Goal: Information Seeking & Learning: Learn about a topic

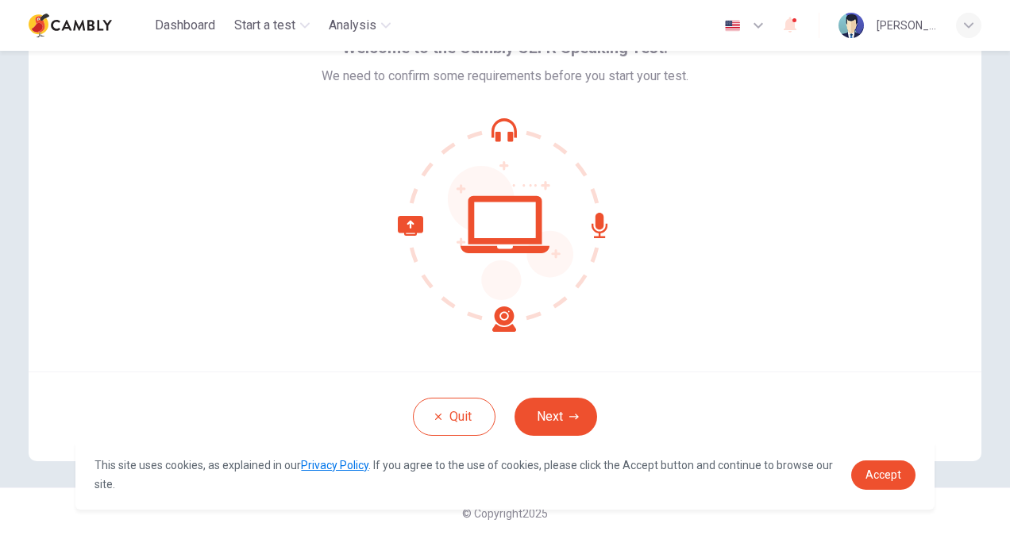
scroll to position [95, 0]
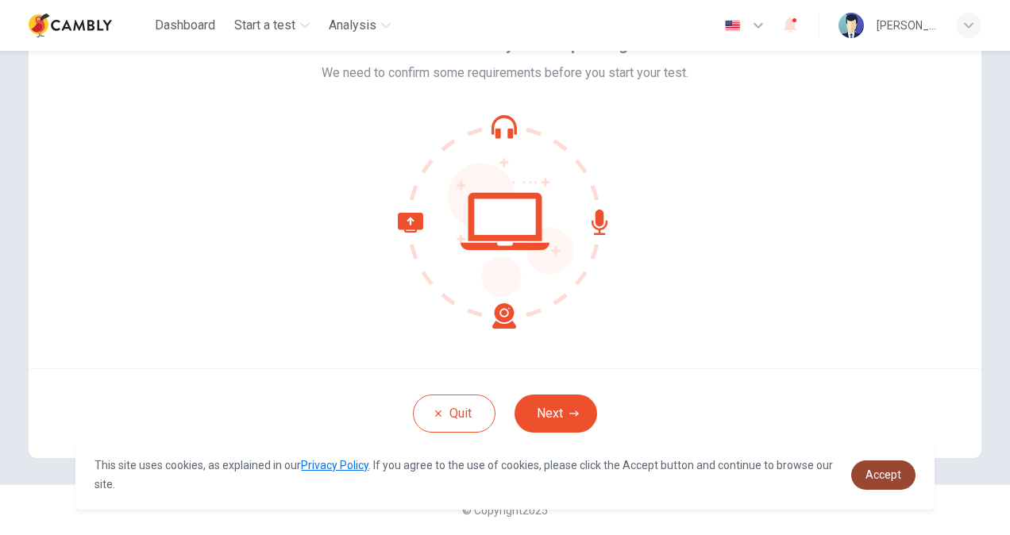
click at [884, 471] on span "Accept" at bounding box center [883, 474] width 36 height 13
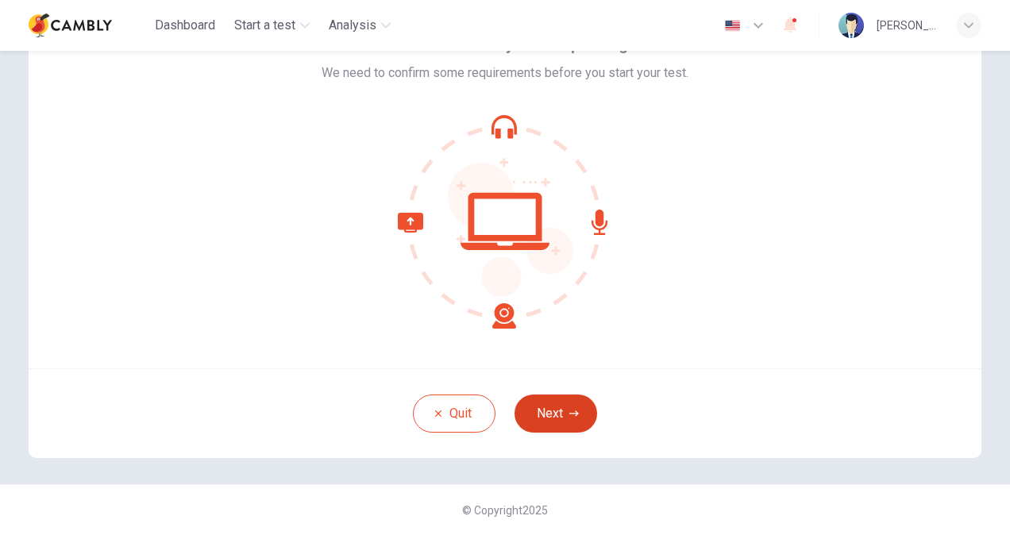
click at [545, 415] on button "Next" at bounding box center [555, 414] width 83 height 38
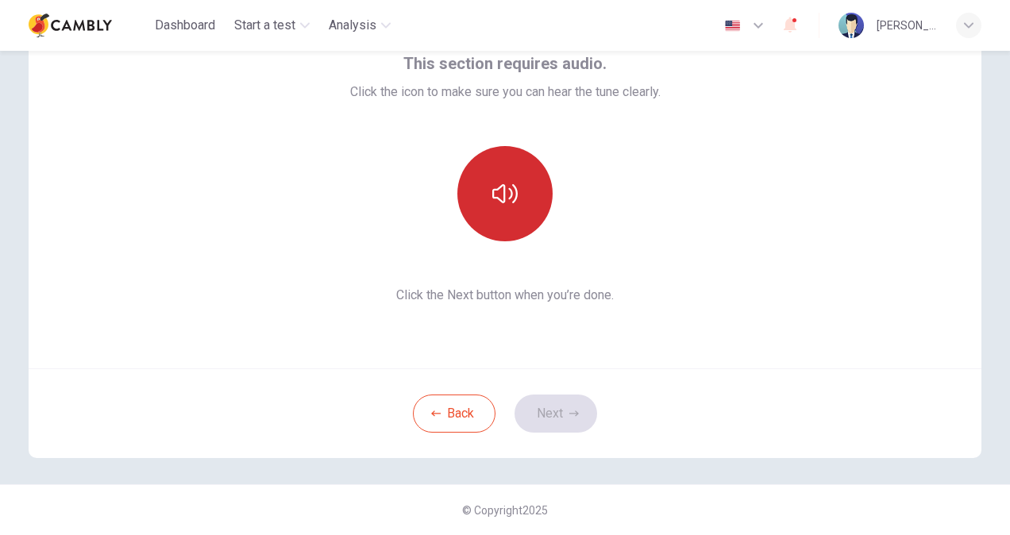
click at [534, 194] on button "button" at bounding box center [504, 193] width 95 height 95
click at [529, 212] on button "button" at bounding box center [504, 193] width 95 height 95
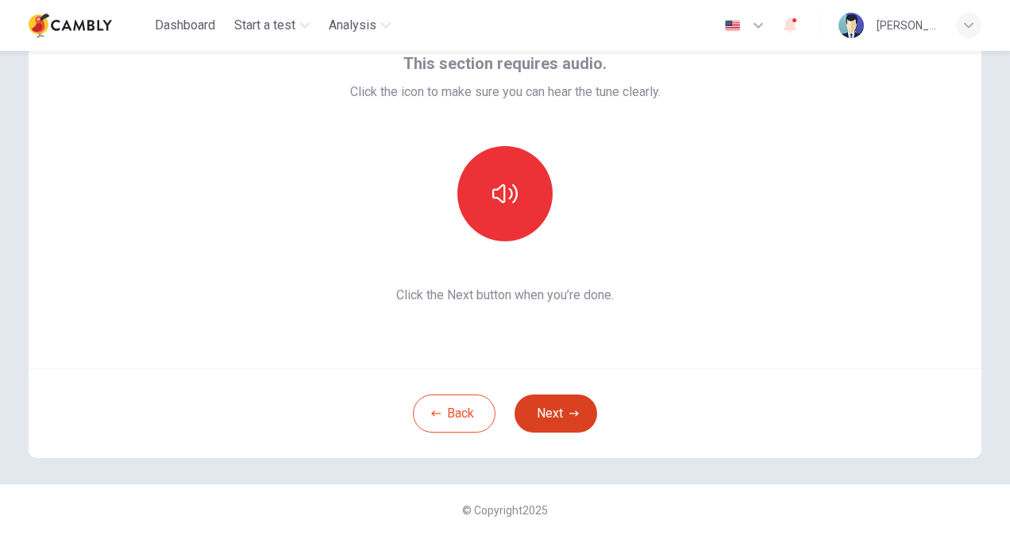
click at [551, 412] on button "Next" at bounding box center [555, 414] width 83 height 38
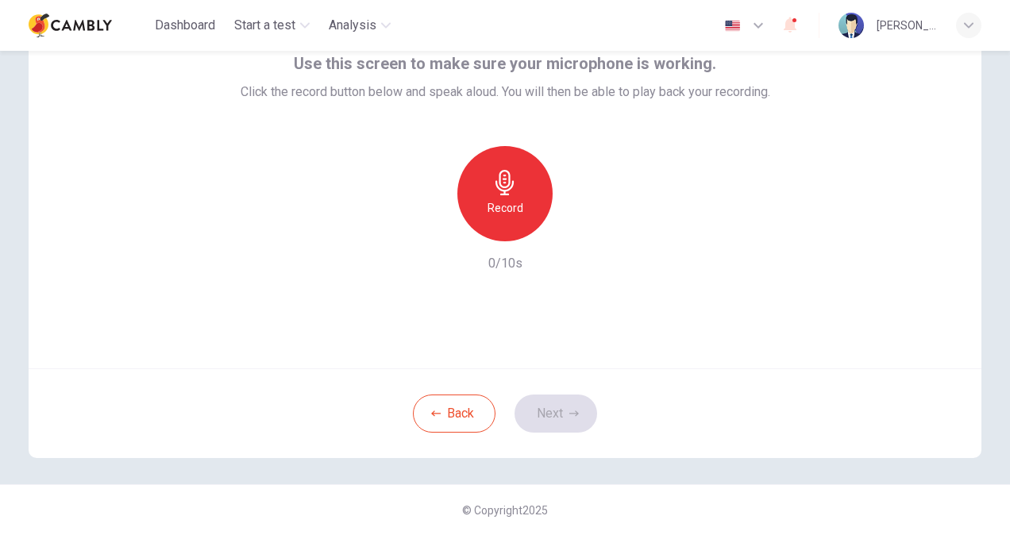
click at [505, 203] on h6 "Record" at bounding box center [505, 207] width 36 height 19
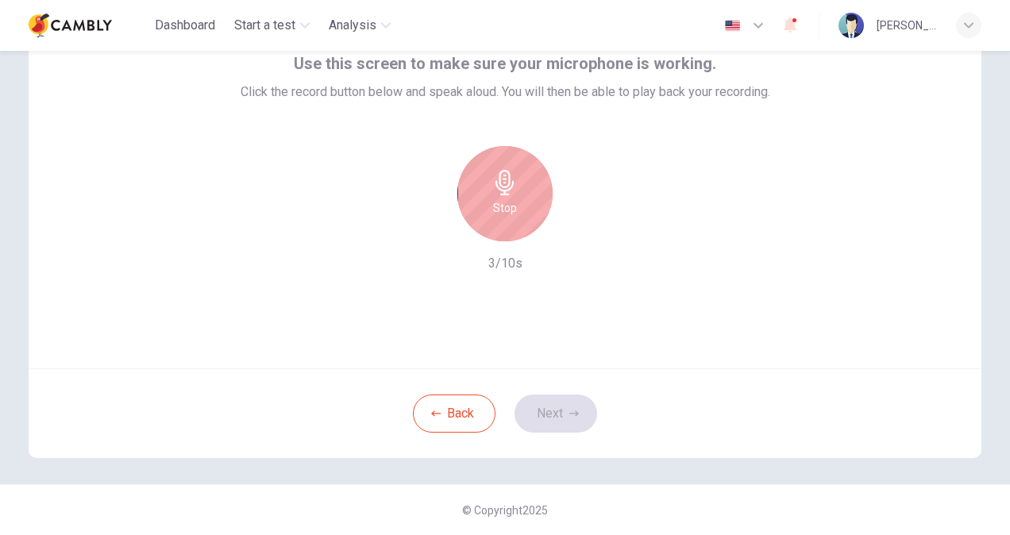
click at [522, 203] on div "Stop" at bounding box center [504, 193] width 95 height 95
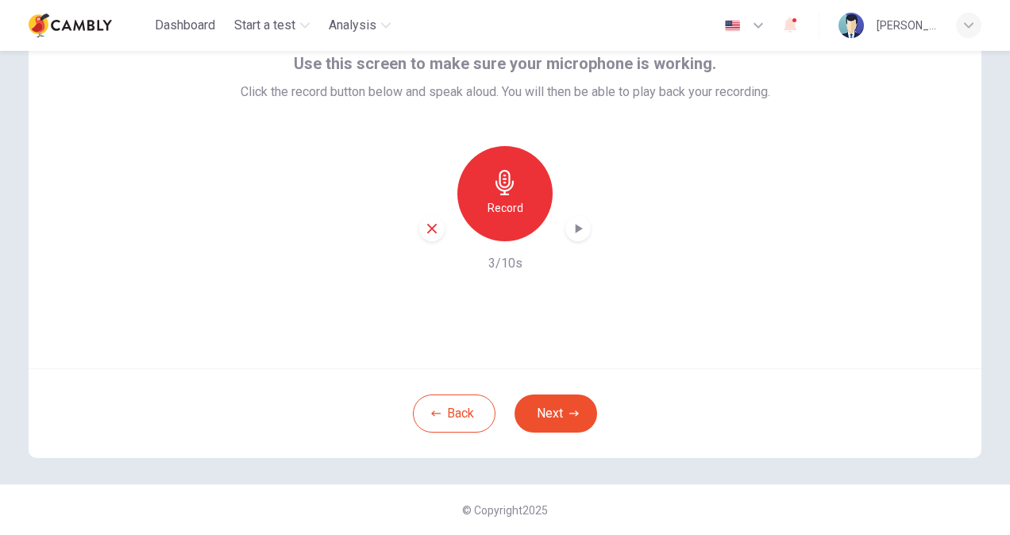
click at [570, 229] on icon "button" at bounding box center [578, 229] width 16 height 16
click at [561, 400] on button "Next" at bounding box center [555, 414] width 83 height 38
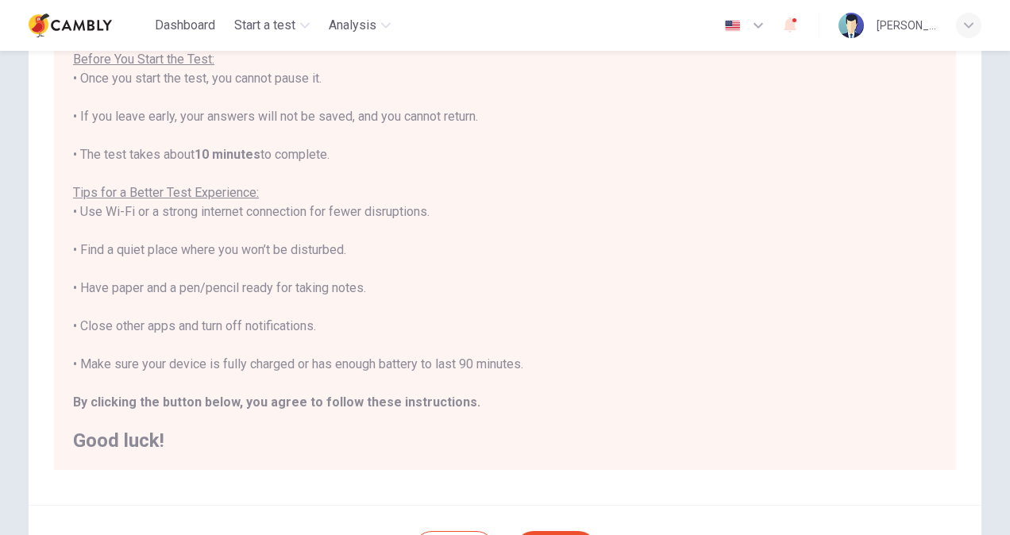
scroll to position [218, 0]
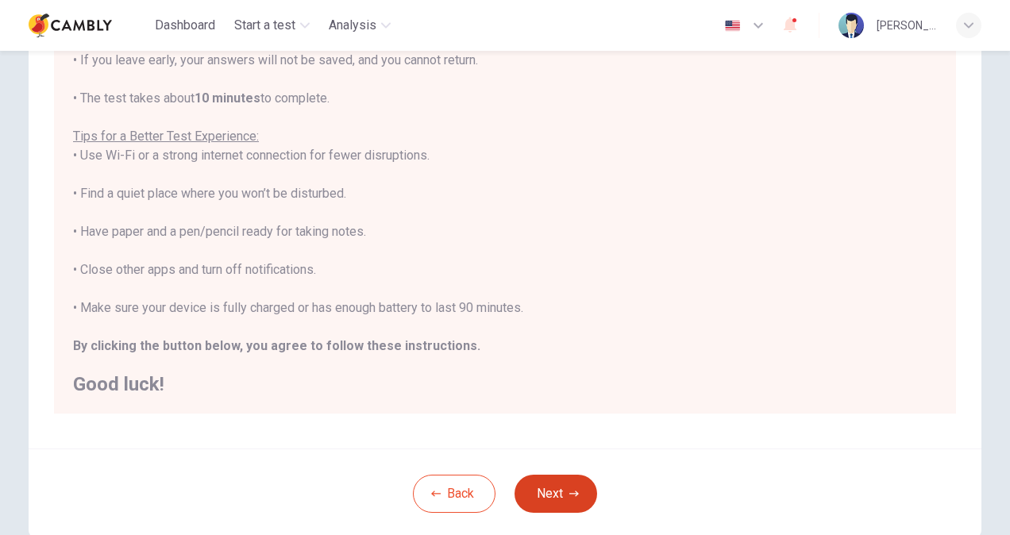
click at [557, 492] on button "Next" at bounding box center [555, 494] width 83 height 38
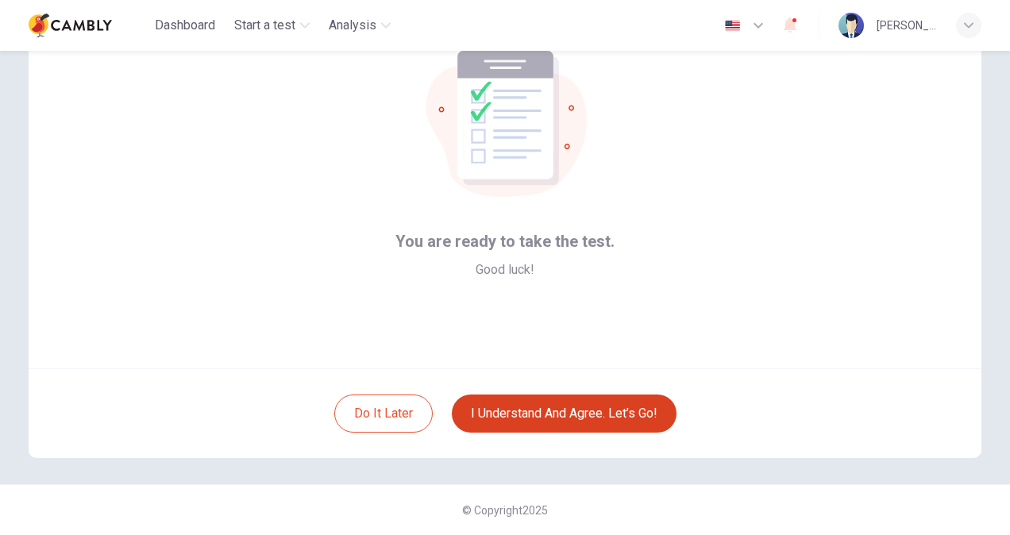
scroll to position [16, 0]
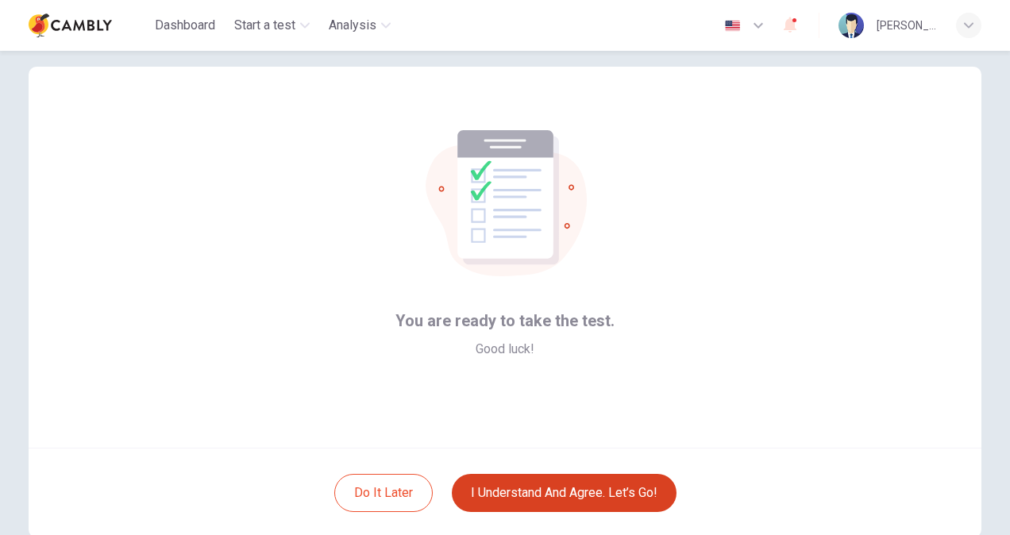
click at [587, 500] on button "I understand and agree. Let’s go!" at bounding box center [564, 493] width 225 height 38
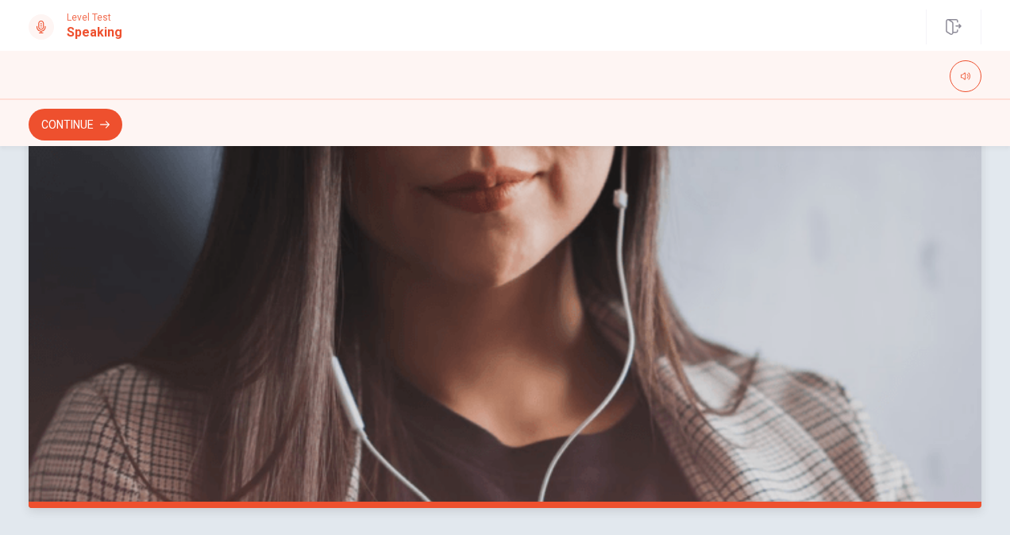
scroll to position [418, 0]
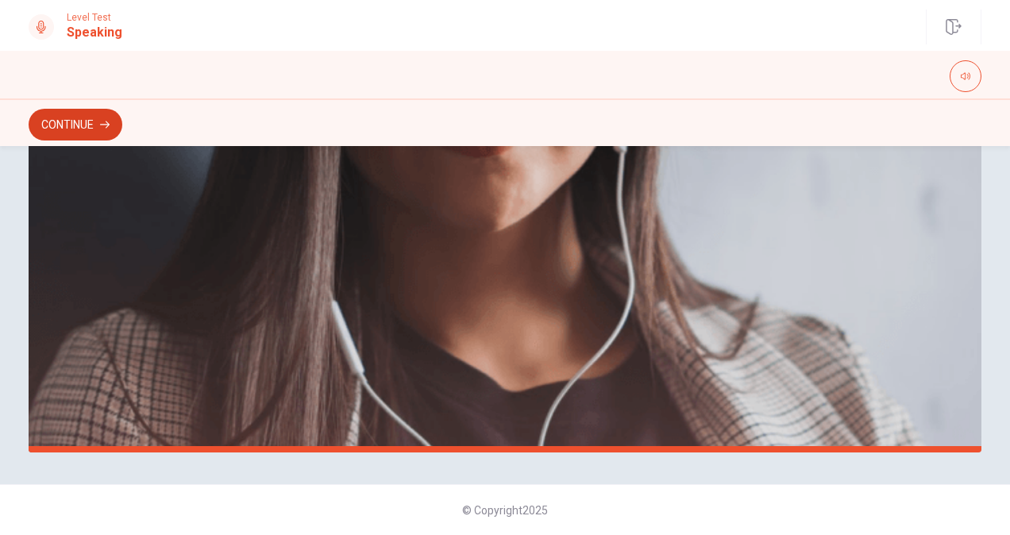
click at [85, 121] on button "Continue" at bounding box center [76, 125] width 94 height 32
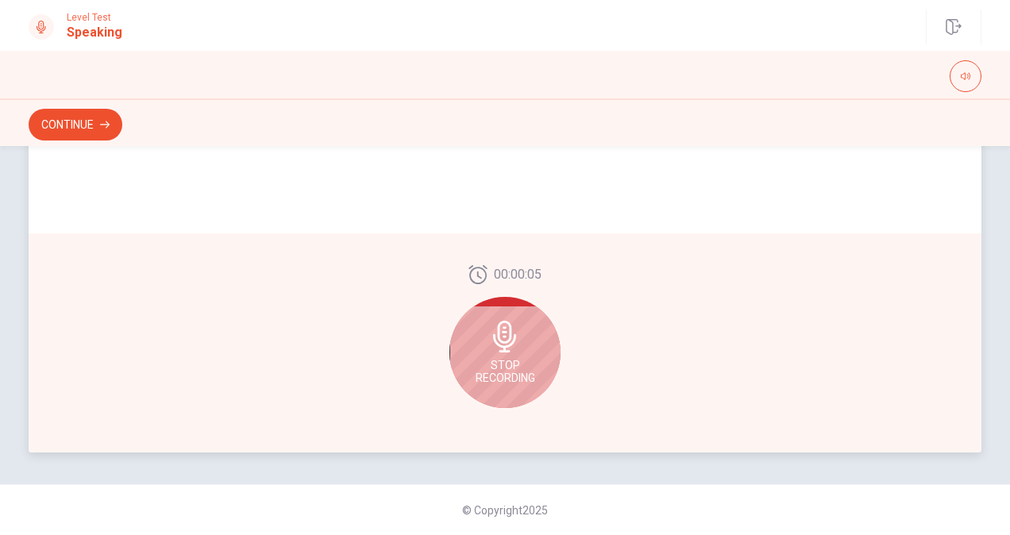
click at [522, 349] on div "Stop Recording" at bounding box center [504, 352] width 111 height 111
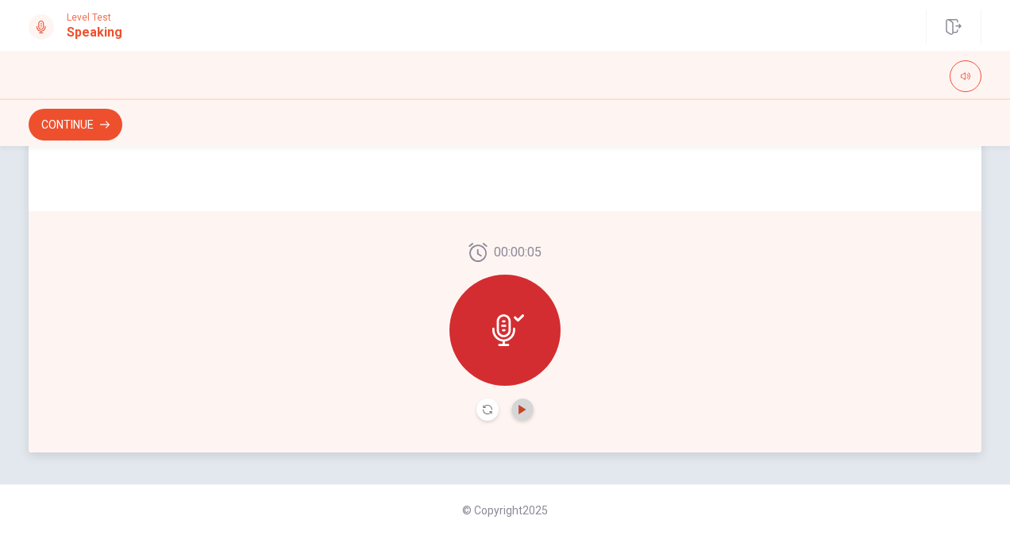
click at [518, 406] on icon "Play Audio" at bounding box center [521, 410] width 7 height 10
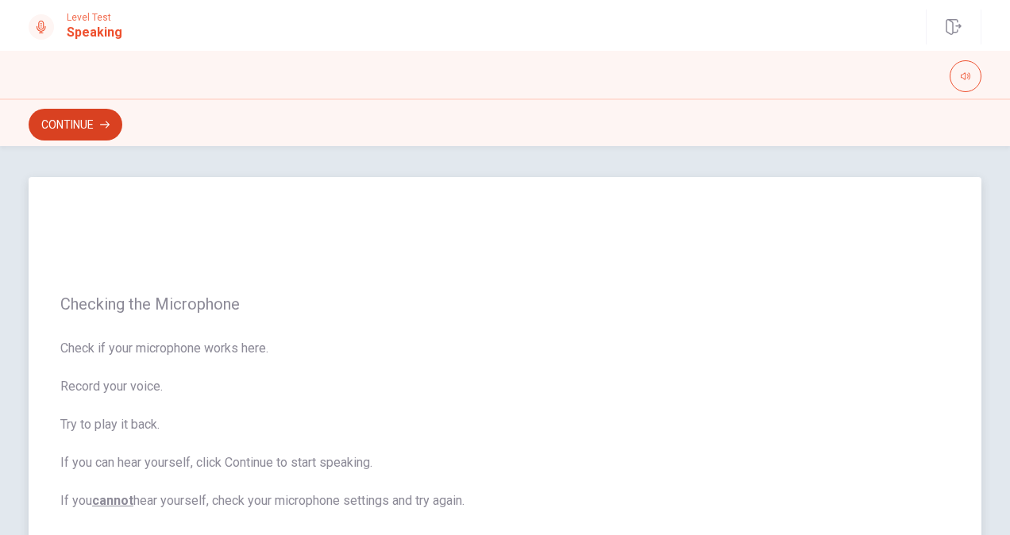
scroll to position [0, 0]
click at [73, 116] on button "Continue" at bounding box center [76, 125] width 94 height 32
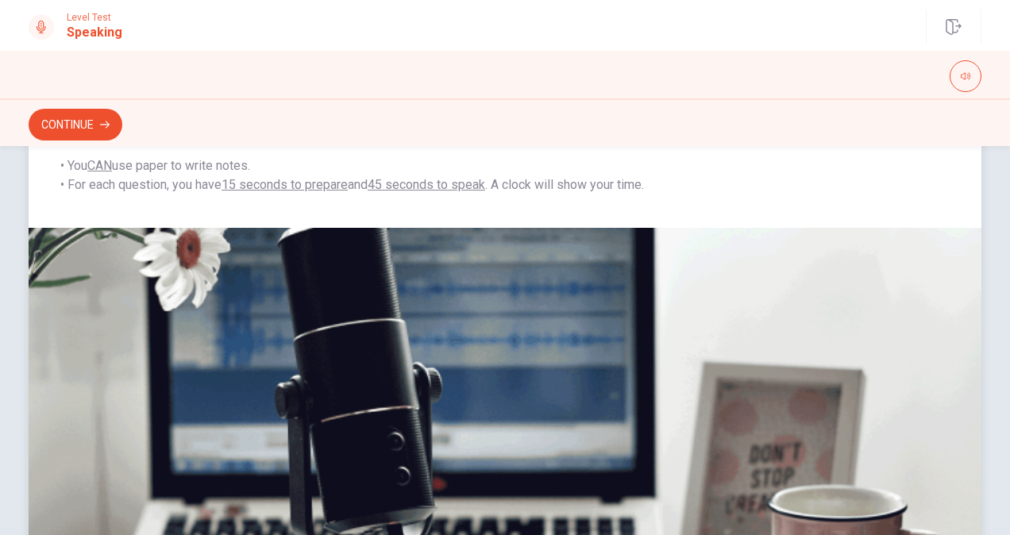
scroll to position [21, 0]
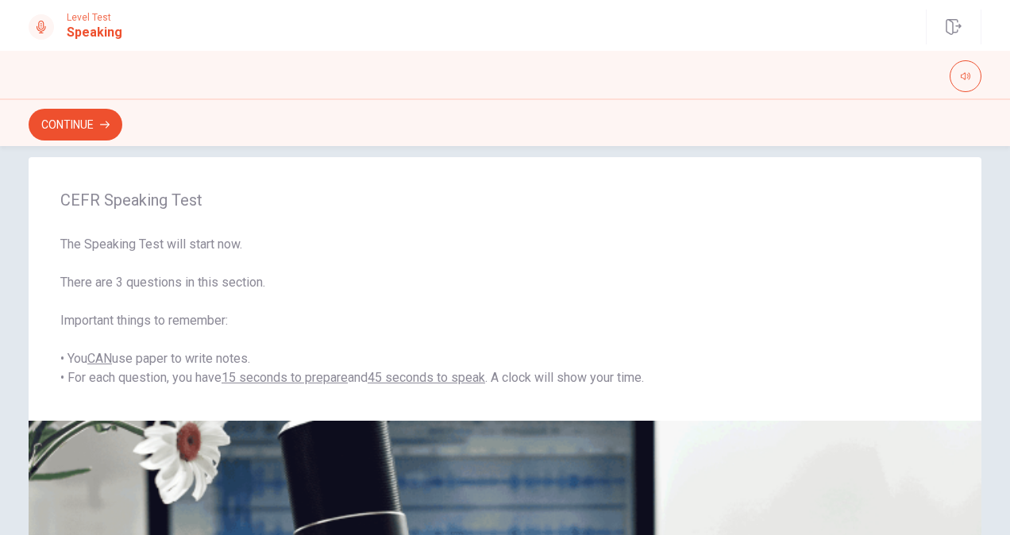
click at [74, 107] on div "Continue" at bounding box center [505, 122] width 1010 height 48
click at [71, 116] on button "Continue" at bounding box center [76, 125] width 94 height 32
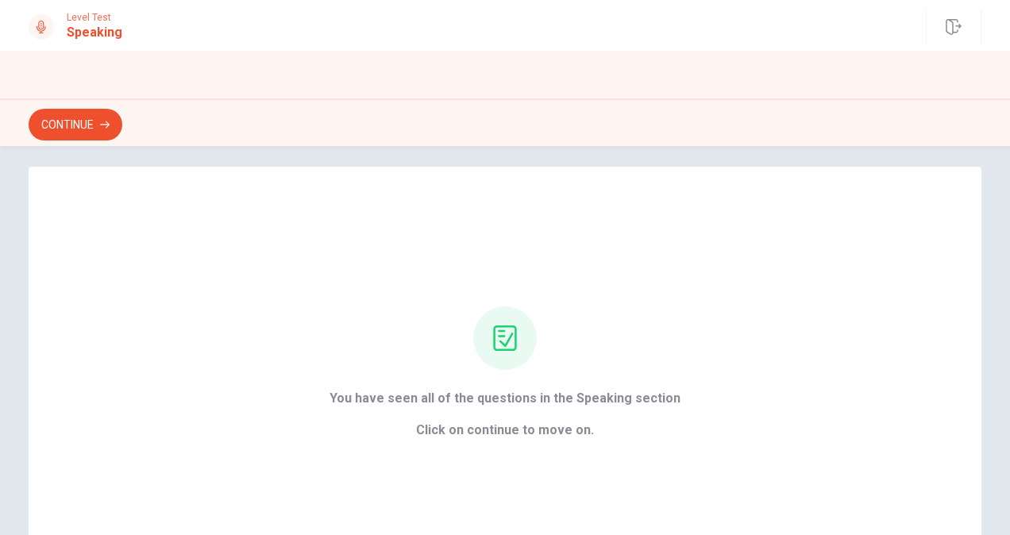
scroll to position [0, 0]
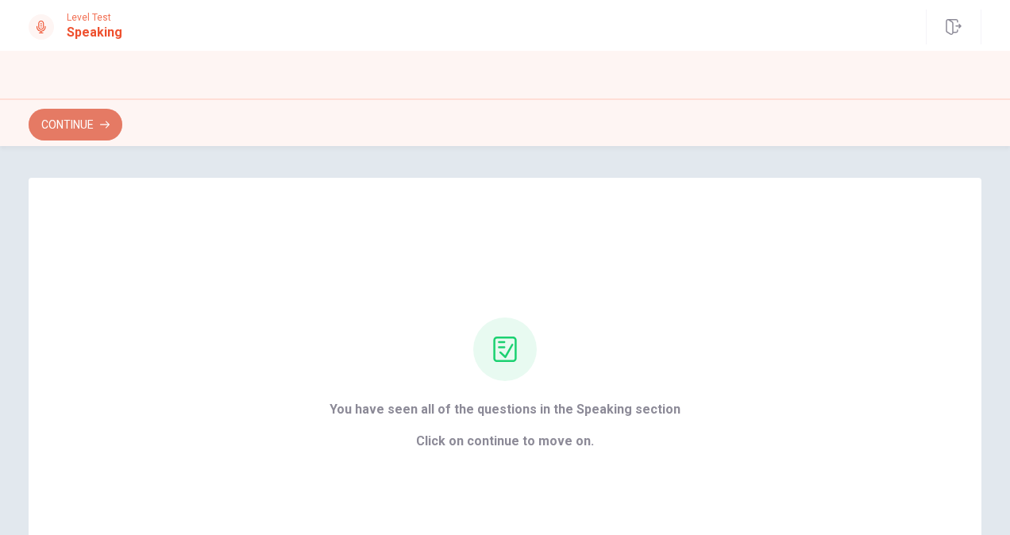
click at [73, 132] on button "Continue" at bounding box center [76, 125] width 94 height 32
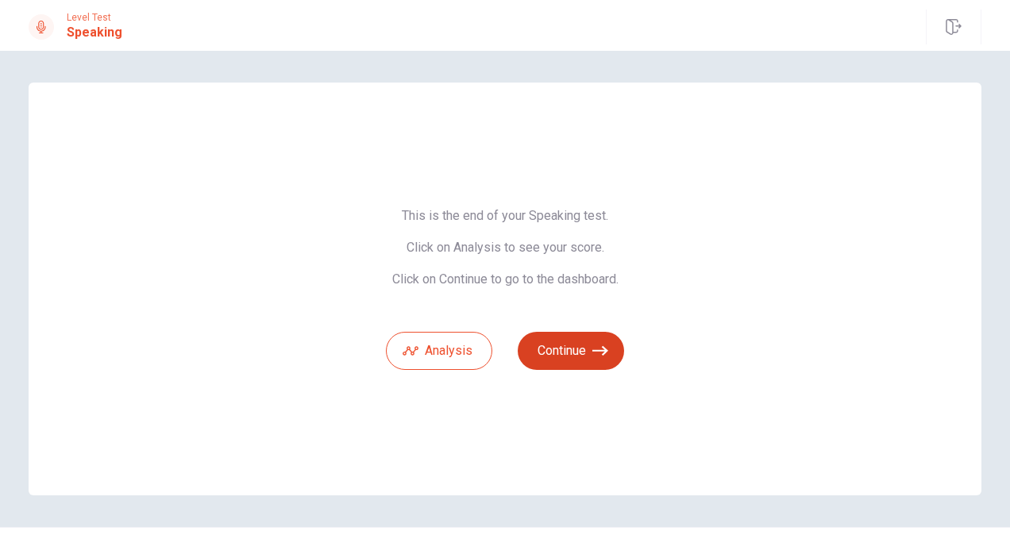
click at [594, 349] on icon "button" at bounding box center [600, 351] width 16 height 16
